Goal: Check status: Check status

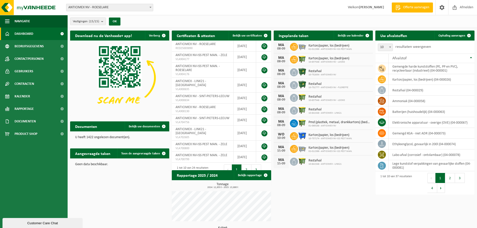
click at [349, 125] on span "01-069168 - ANTICIMEX NV" at bounding box center [339, 125] width 62 height 3
click at [353, 37] on span "Bekijk uw kalender" at bounding box center [351, 35] width 26 height 3
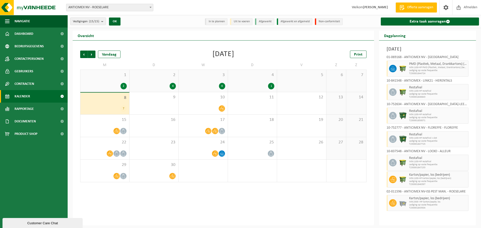
click at [98, 107] on div "7" at bounding box center [105, 108] width 44 height 7
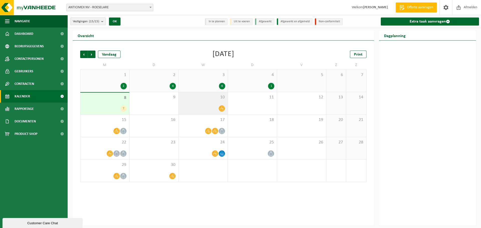
click at [213, 106] on div at bounding box center [203, 108] width 44 height 7
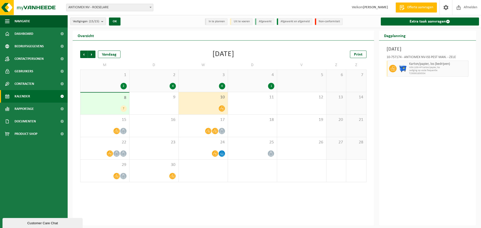
click at [108, 106] on div "7" at bounding box center [105, 108] width 44 height 7
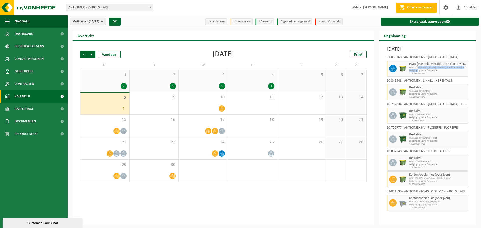
click at [418, 69] on div "PMD (Plastiek, Metaal, Drankkartons) (bedrijven) WB-1100-HP PMD (Plastiek, Meta…" at bounding box center [438, 69] width 61 height 16
click at [92, 124] on div "15" at bounding box center [104, 126] width 49 height 22
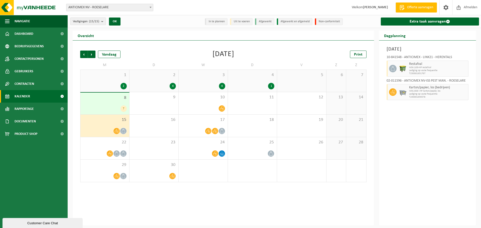
click at [99, 124] on div "15" at bounding box center [104, 126] width 49 height 22
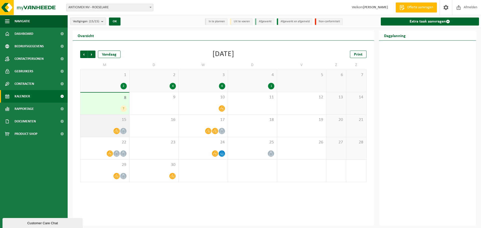
click at [96, 127] on div "15" at bounding box center [104, 126] width 49 height 22
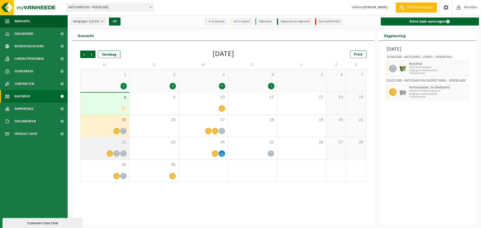
click at [101, 147] on div "22" at bounding box center [104, 148] width 49 height 22
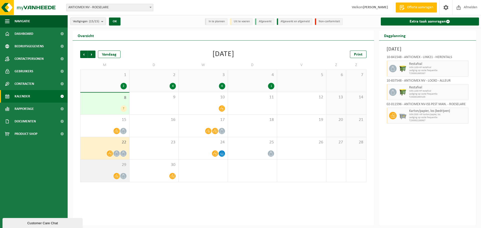
click at [102, 164] on span "29" at bounding box center [105, 165] width 44 height 6
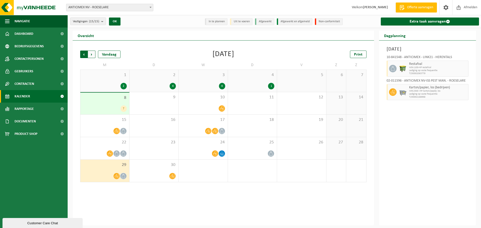
click at [91, 55] on span "Volgende" at bounding box center [92, 55] width 8 height 8
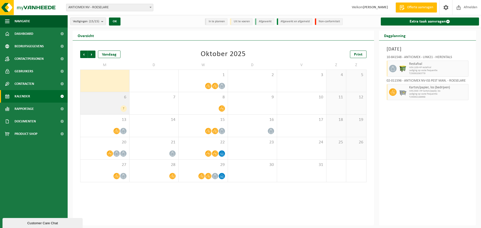
click at [94, 102] on div "6 7" at bounding box center [104, 103] width 49 height 22
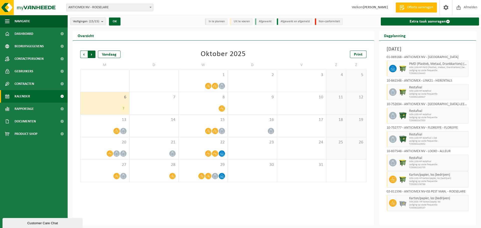
click at [83, 53] on span "Vorige" at bounding box center [84, 55] width 8 height 8
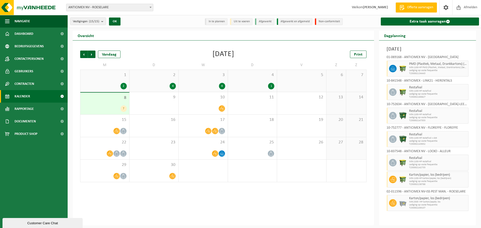
click at [83, 53] on span "Vorige" at bounding box center [84, 55] width 8 height 8
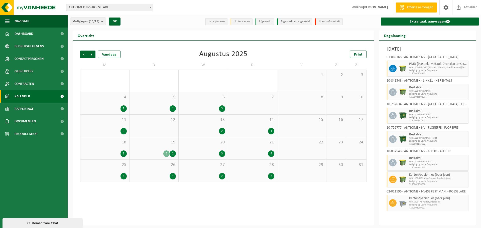
click at [94, 129] on div "5" at bounding box center [105, 131] width 44 height 7
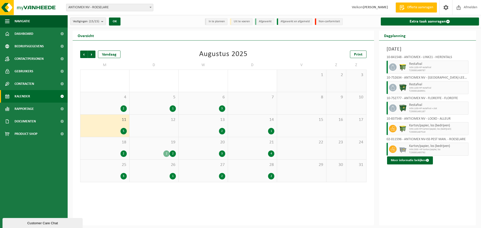
click at [105, 147] on div "18 2" at bounding box center [104, 148] width 49 height 22
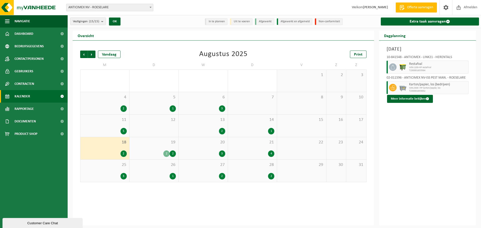
click at [105, 170] on div "25 3" at bounding box center [104, 171] width 49 height 22
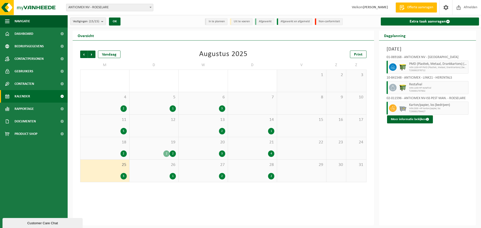
click at [66, 96] on span at bounding box center [61, 96] width 11 height 13
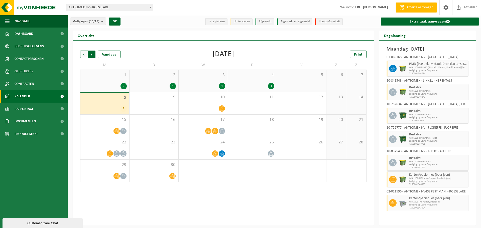
click at [86, 55] on span "Vorige" at bounding box center [84, 55] width 8 height 8
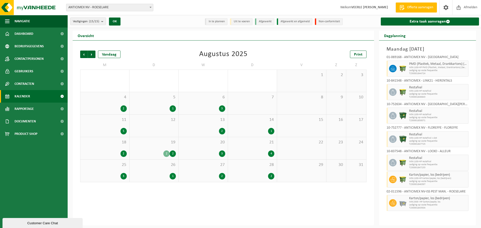
click at [94, 98] on span "4" at bounding box center [105, 98] width 44 height 6
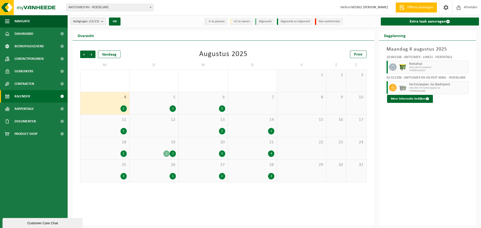
click at [109, 169] on div "25 3" at bounding box center [104, 171] width 49 height 22
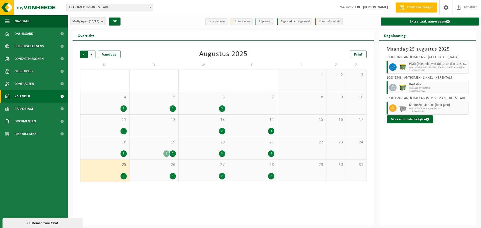
click at [92, 56] on span "Volgende" at bounding box center [92, 55] width 8 height 8
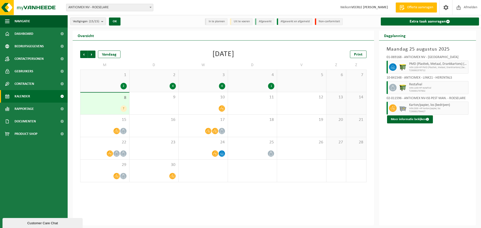
click at [100, 107] on div "7" at bounding box center [105, 108] width 44 height 7
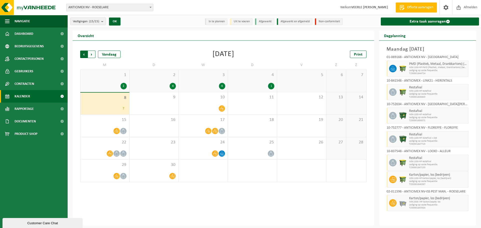
click at [93, 54] on span "Volgende" at bounding box center [92, 55] width 8 height 8
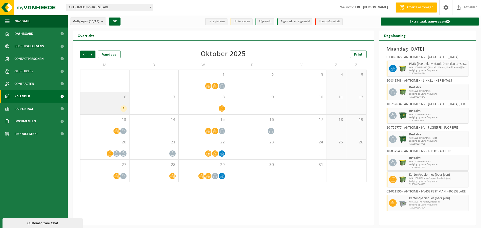
click at [100, 106] on div "7" at bounding box center [105, 108] width 44 height 7
